Goal: Check status: Check status

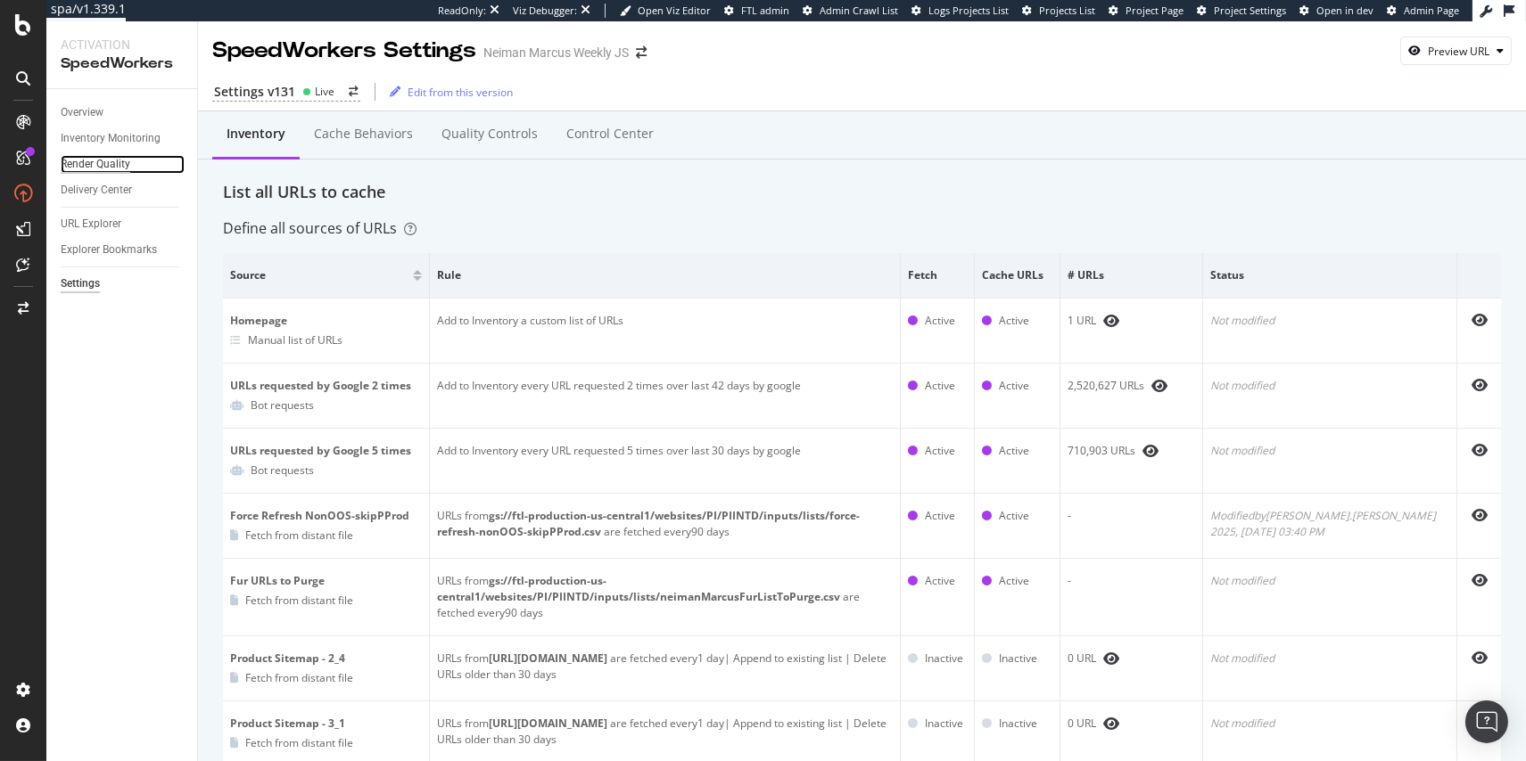
click at [122, 161] on div "Render Quality" at bounding box center [96, 164] width 70 height 19
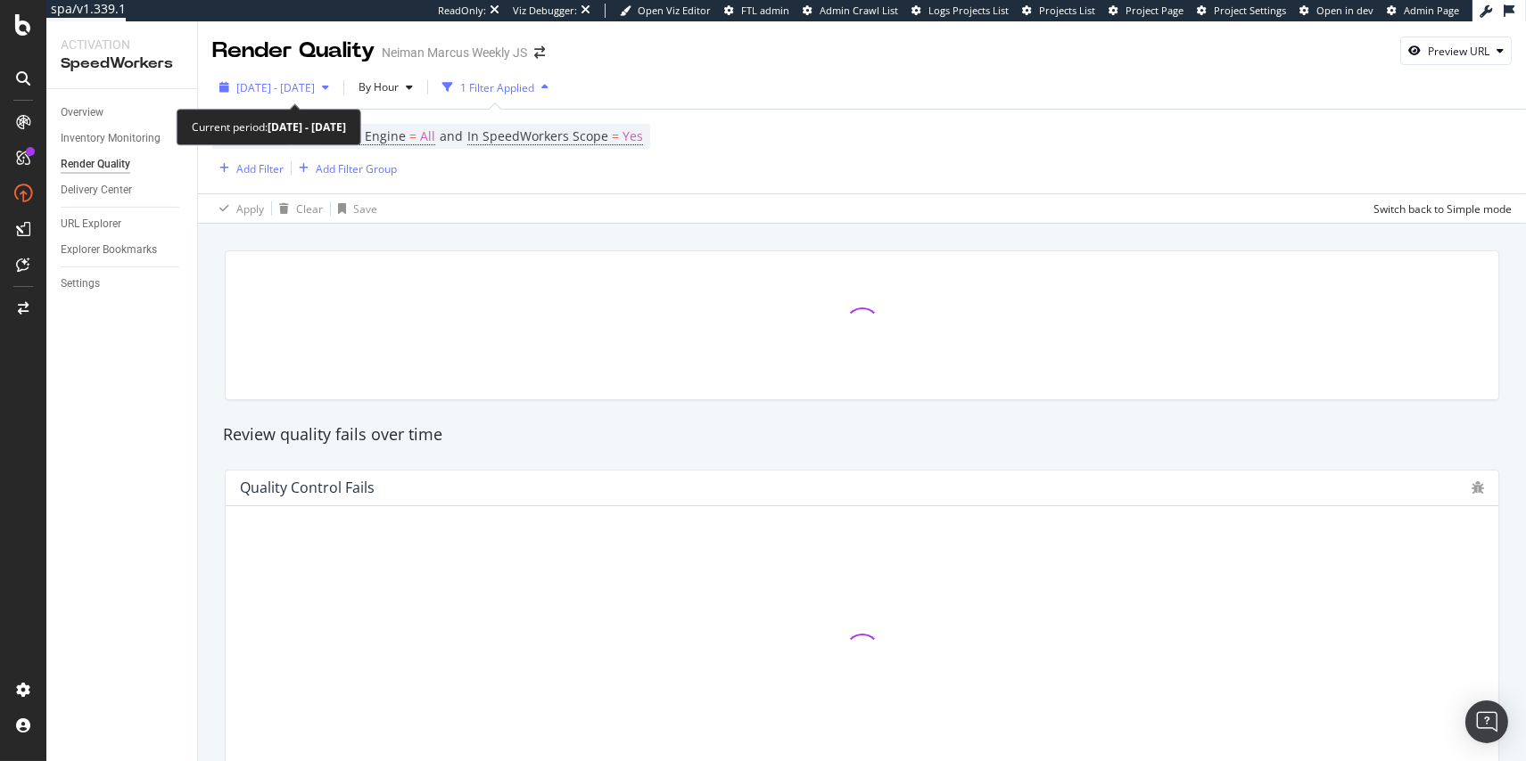
click at [315, 86] on span "[DATE] - [DATE]" at bounding box center [275, 87] width 78 height 15
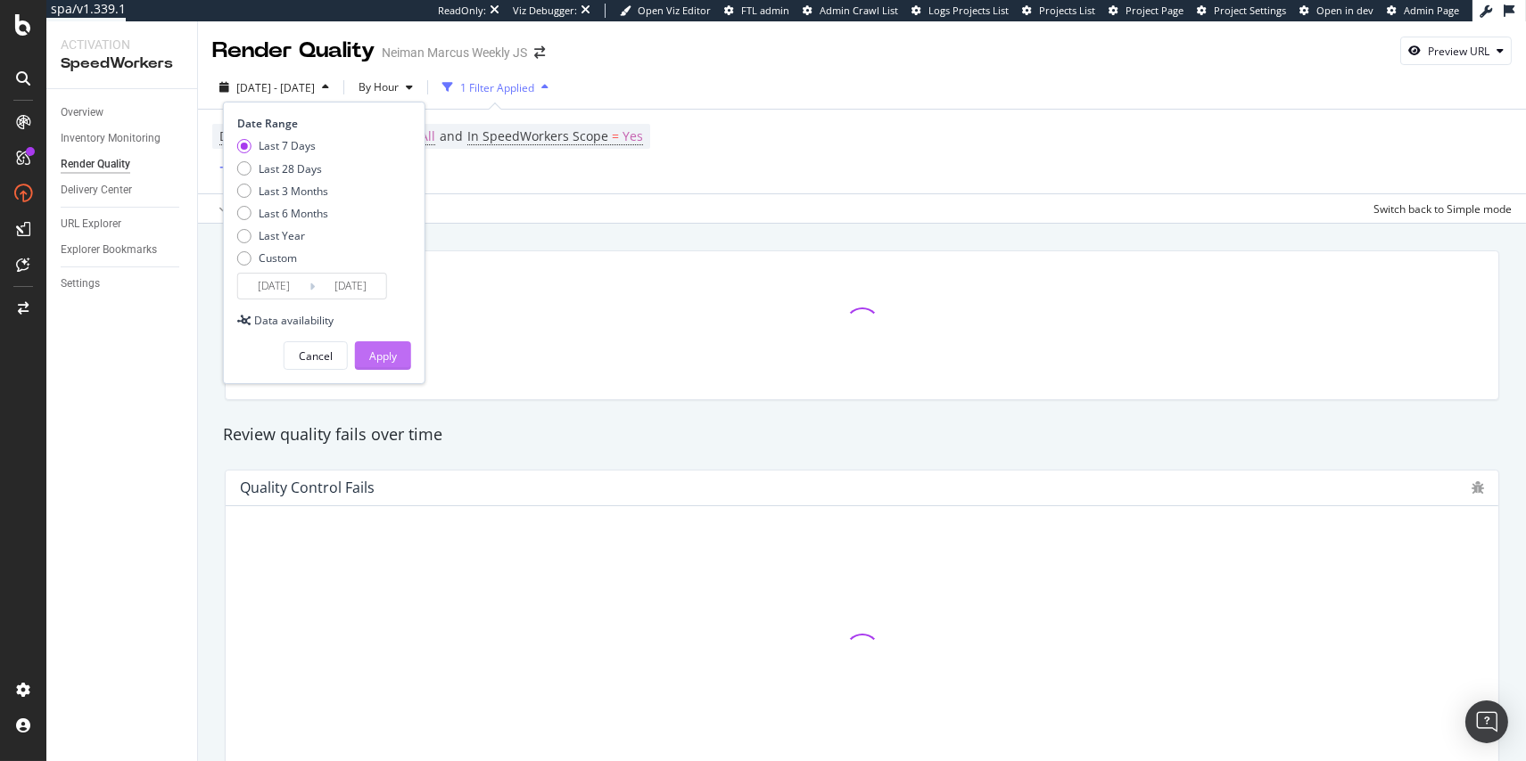
click at [387, 358] on div "Apply" at bounding box center [383, 356] width 28 height 15
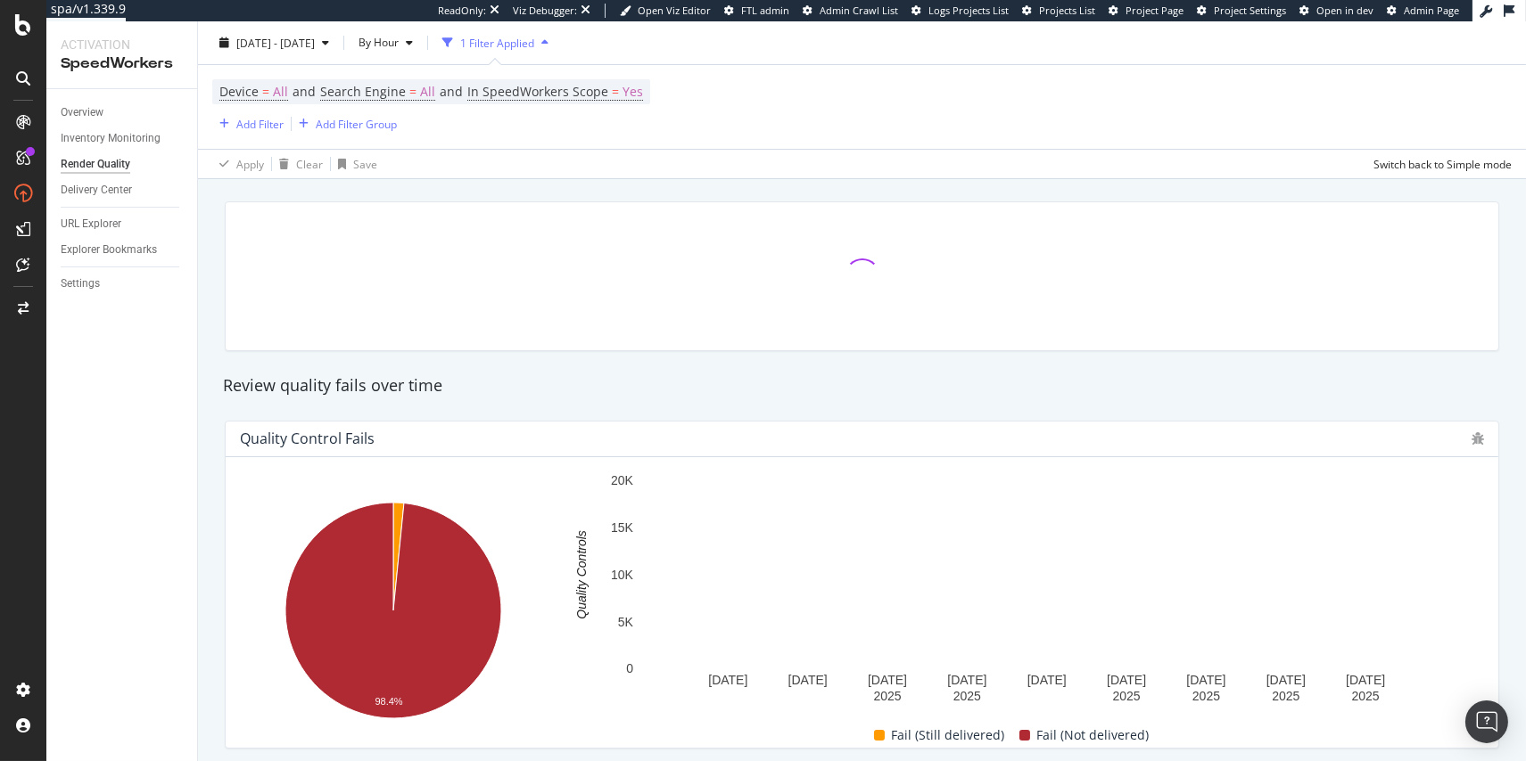
scroll to position [50, 0]
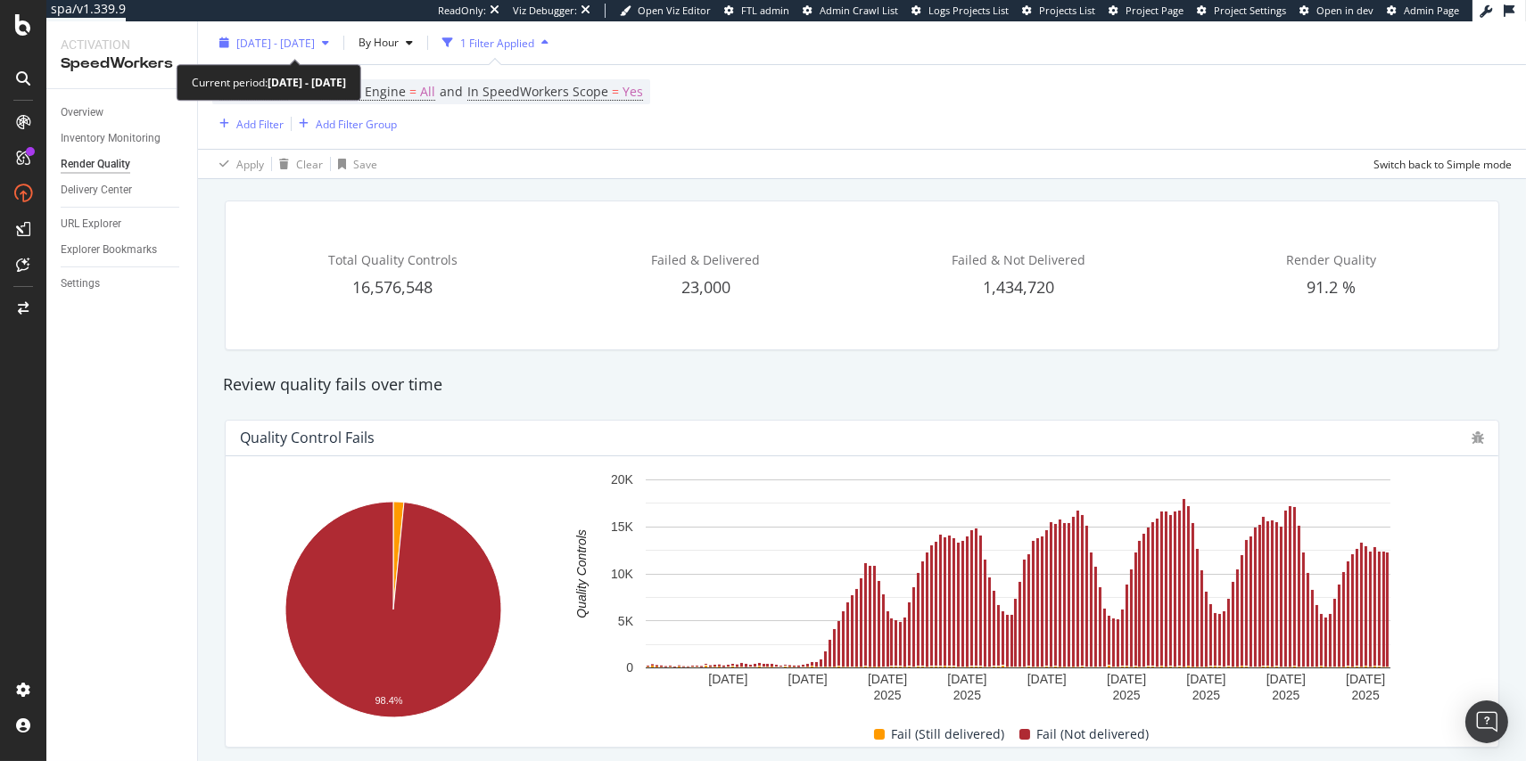
click at [319, 51] on div "[DATE] - [DATE]" at bounding box center [274, 42] width 124 height 27
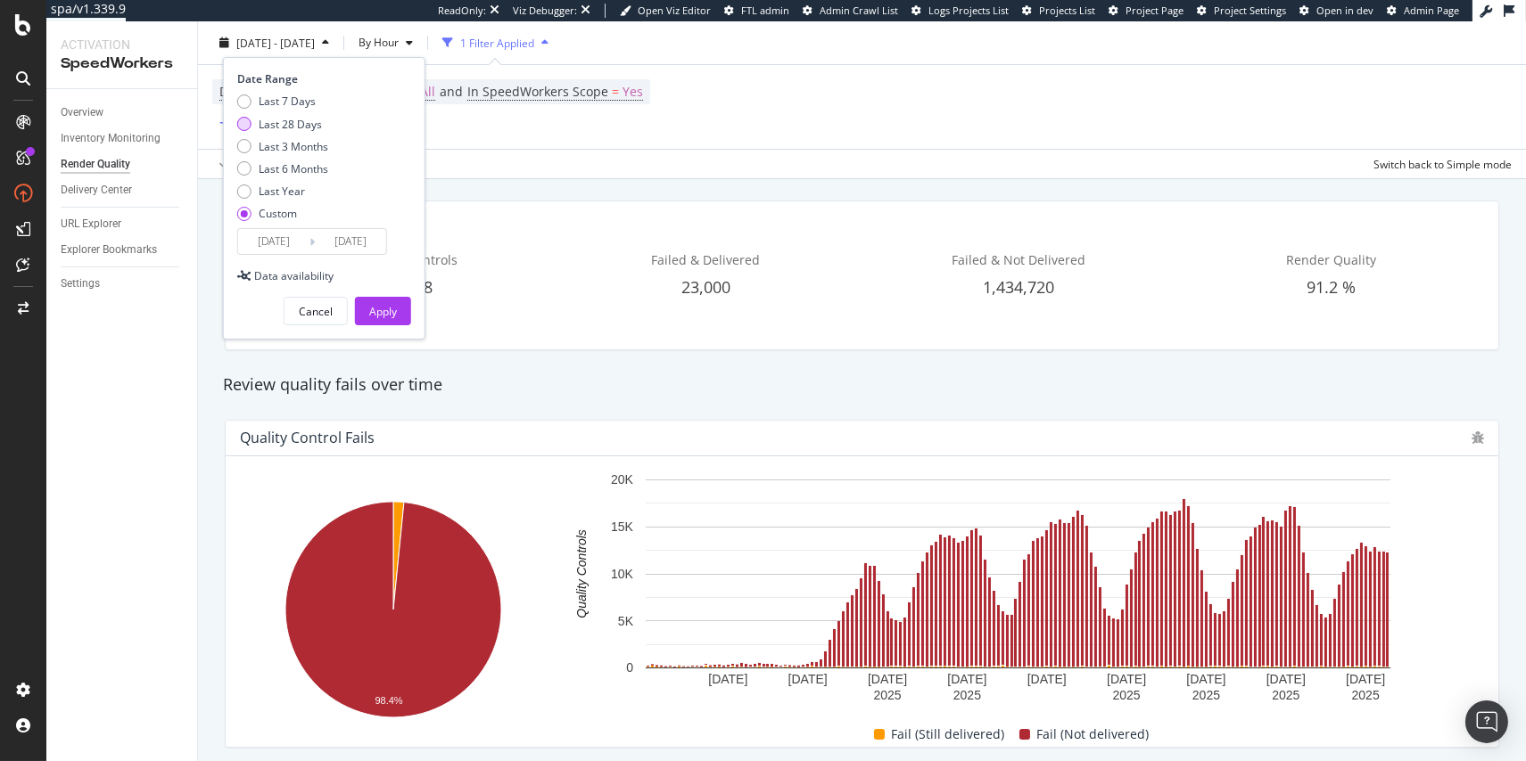
click at [297, 128] on div "Last 28 Days" at bounding box center [290, 123] width 63 height 15
type input "2025/09/18"
type input "2025/10/15"
click at [384, 316] on div "Apply" at bounding box center [383, 311] width 28 height 15
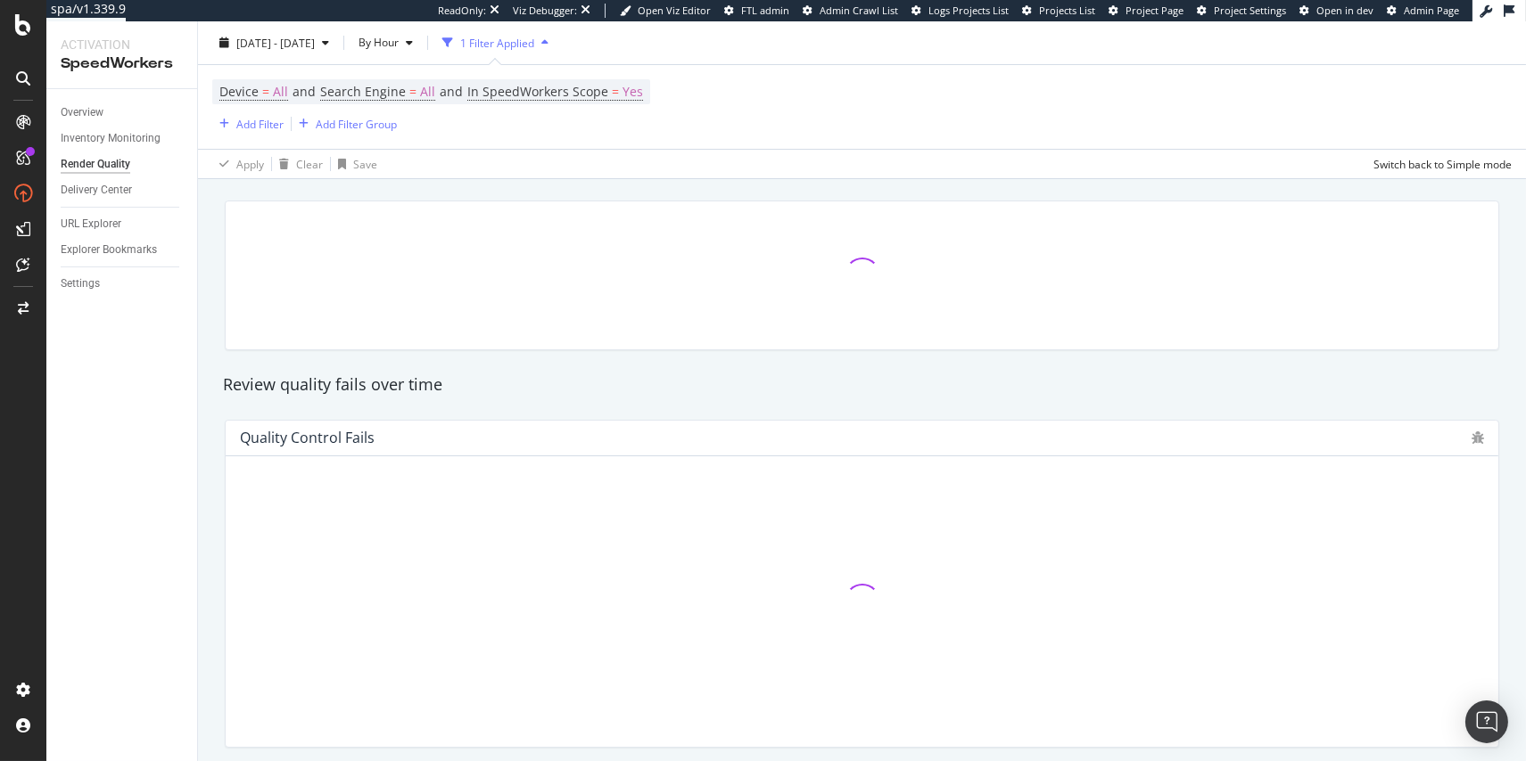
scroll to position [101, 0]
